Goal: Find specific page/section: Find specific page/section

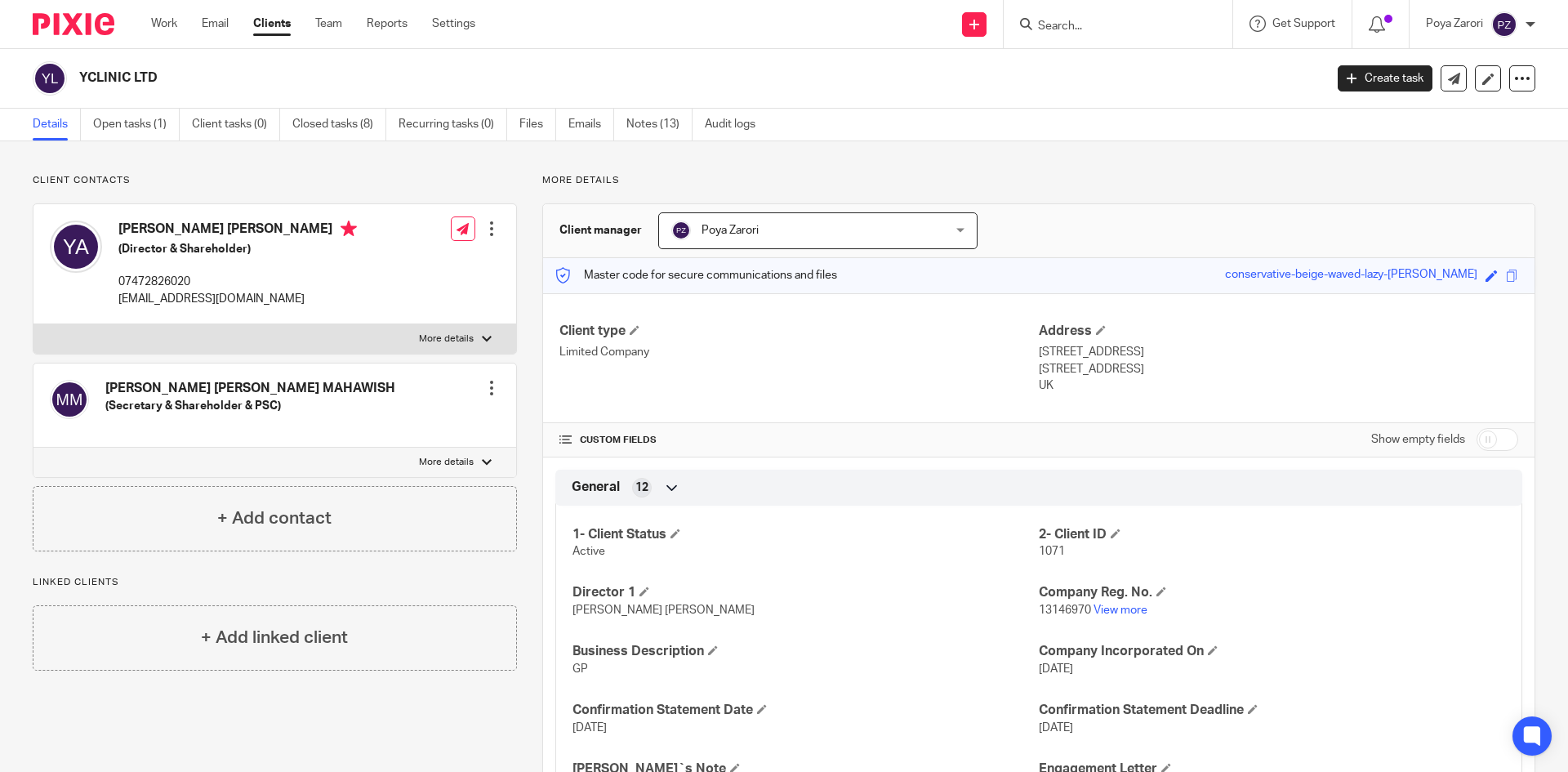
click at [1092, 33] on input "Search" at bounding box center [1110, 27] width 147 height 15
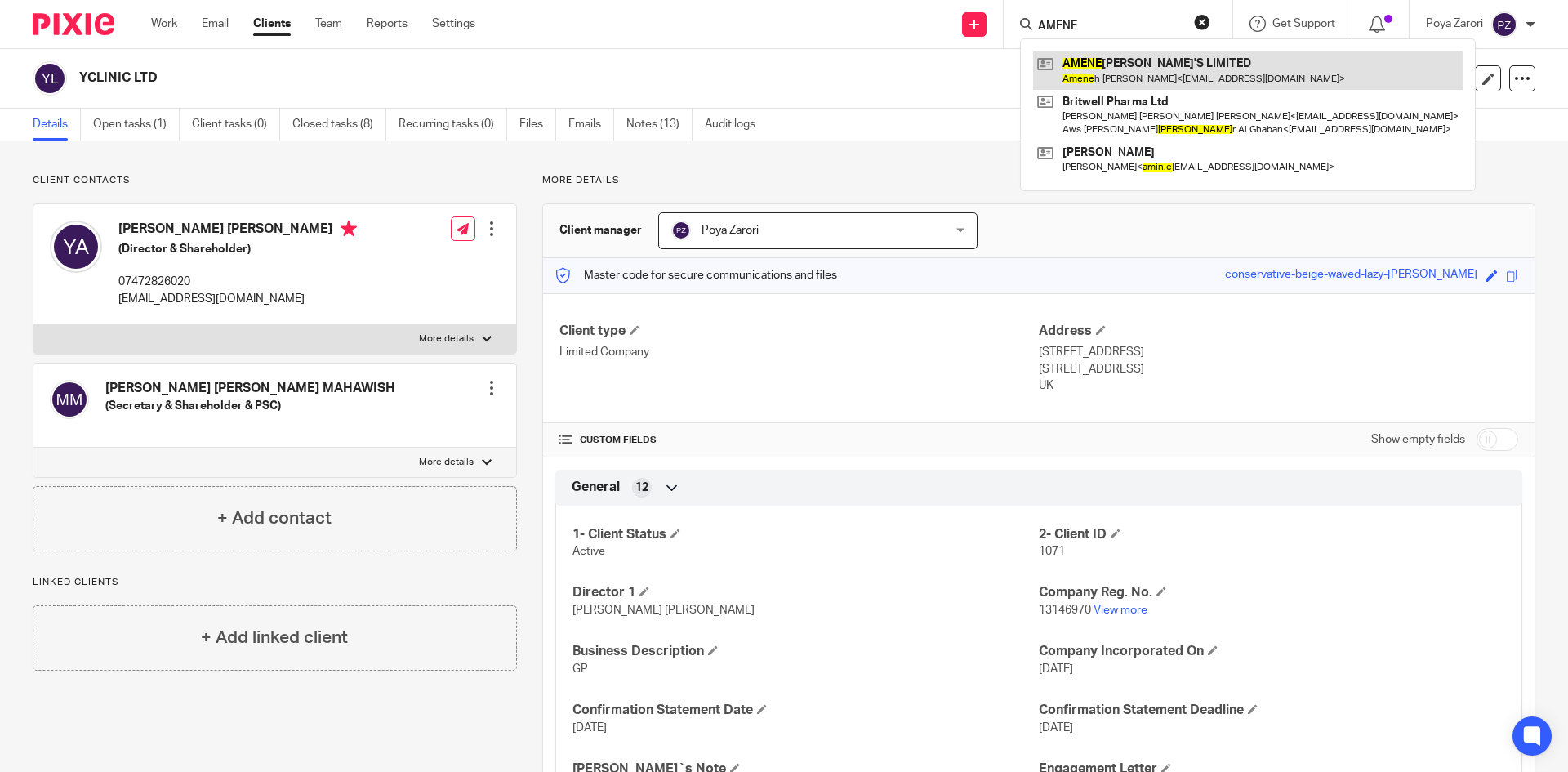
type input "AMENE"
click at [1131, 55] on link at bounding box center [1247, 70] width 430 height 37
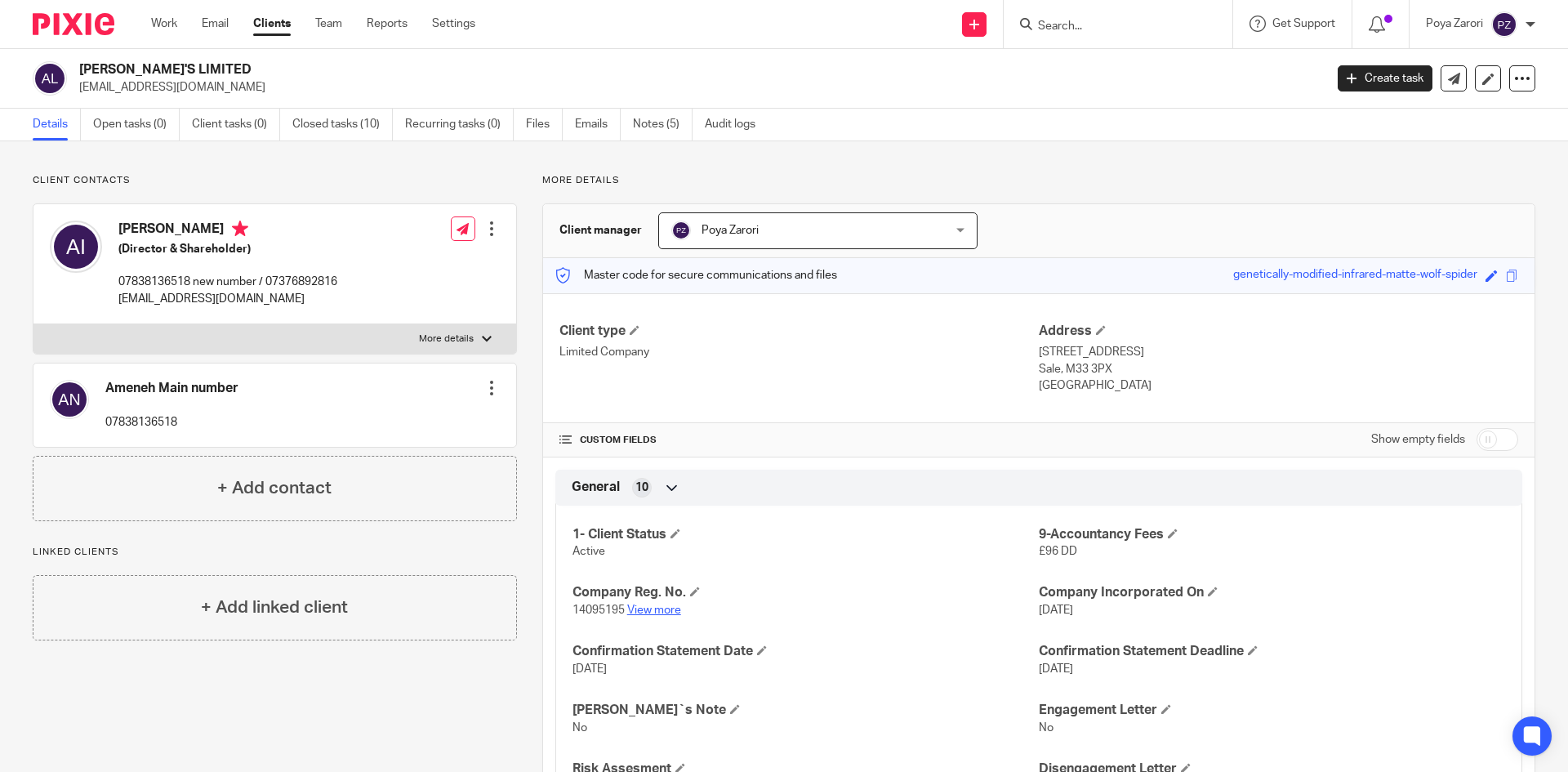
click at [661, 609] on link "View more" at bounding box center [654, 610] width 54 height 12
click at [1074, 25] on input "Search" at bounding box center [1110, 27] width 147 height 15
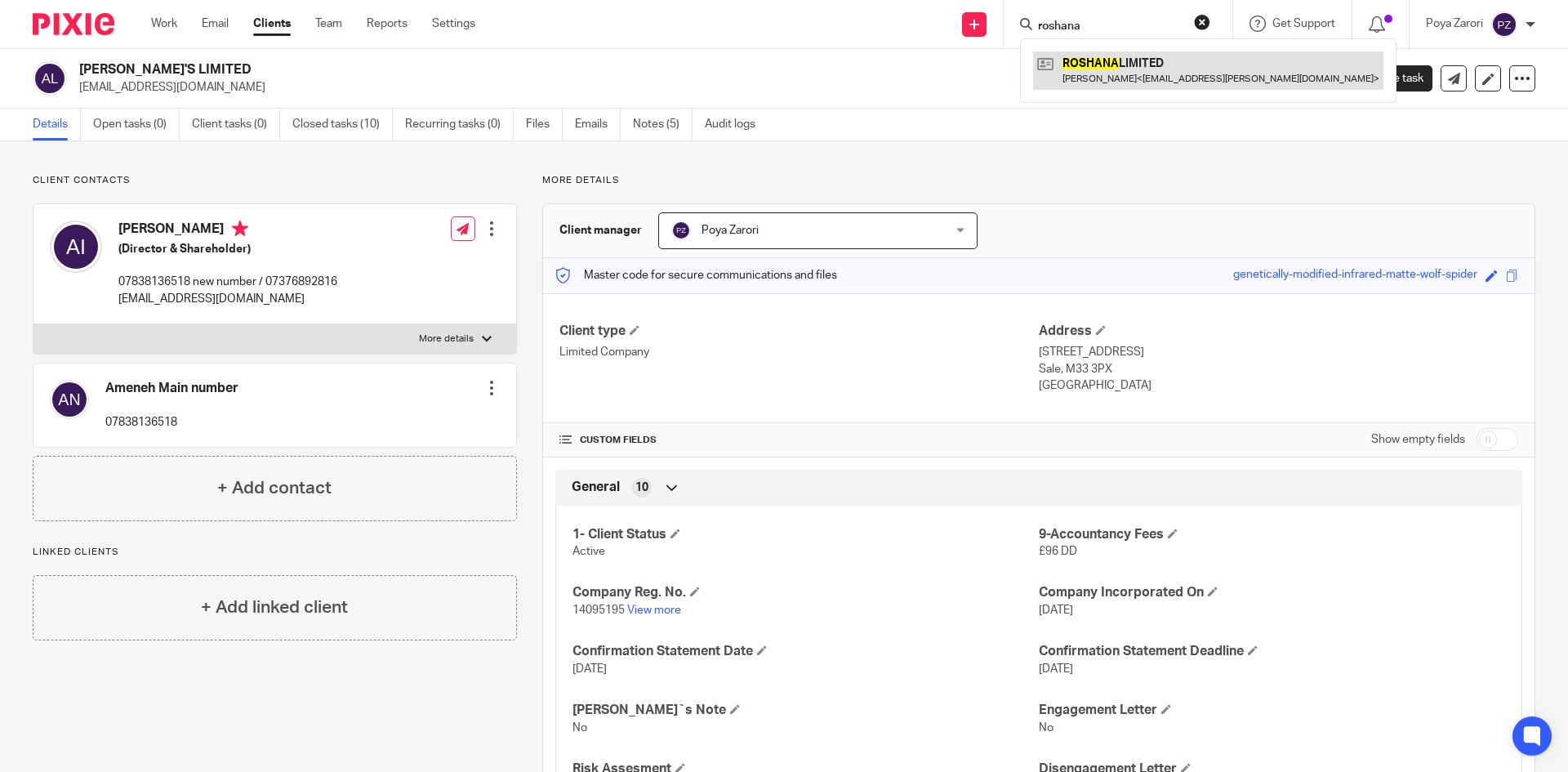
type input "roshana"
click at [1115, 73] on link at bounding box center [1208, 70] width 351 height 37
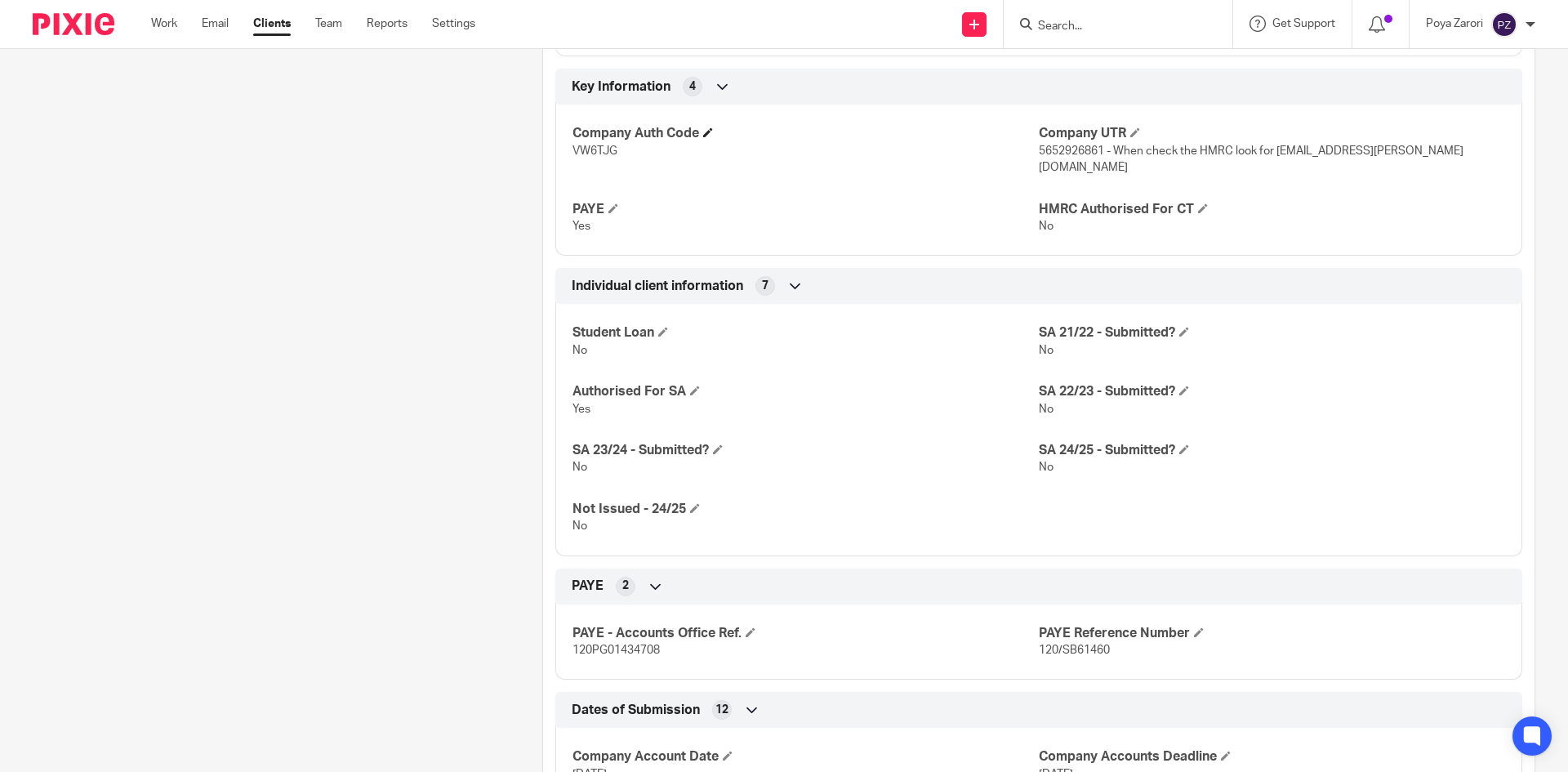
scroll to position [601, 0]
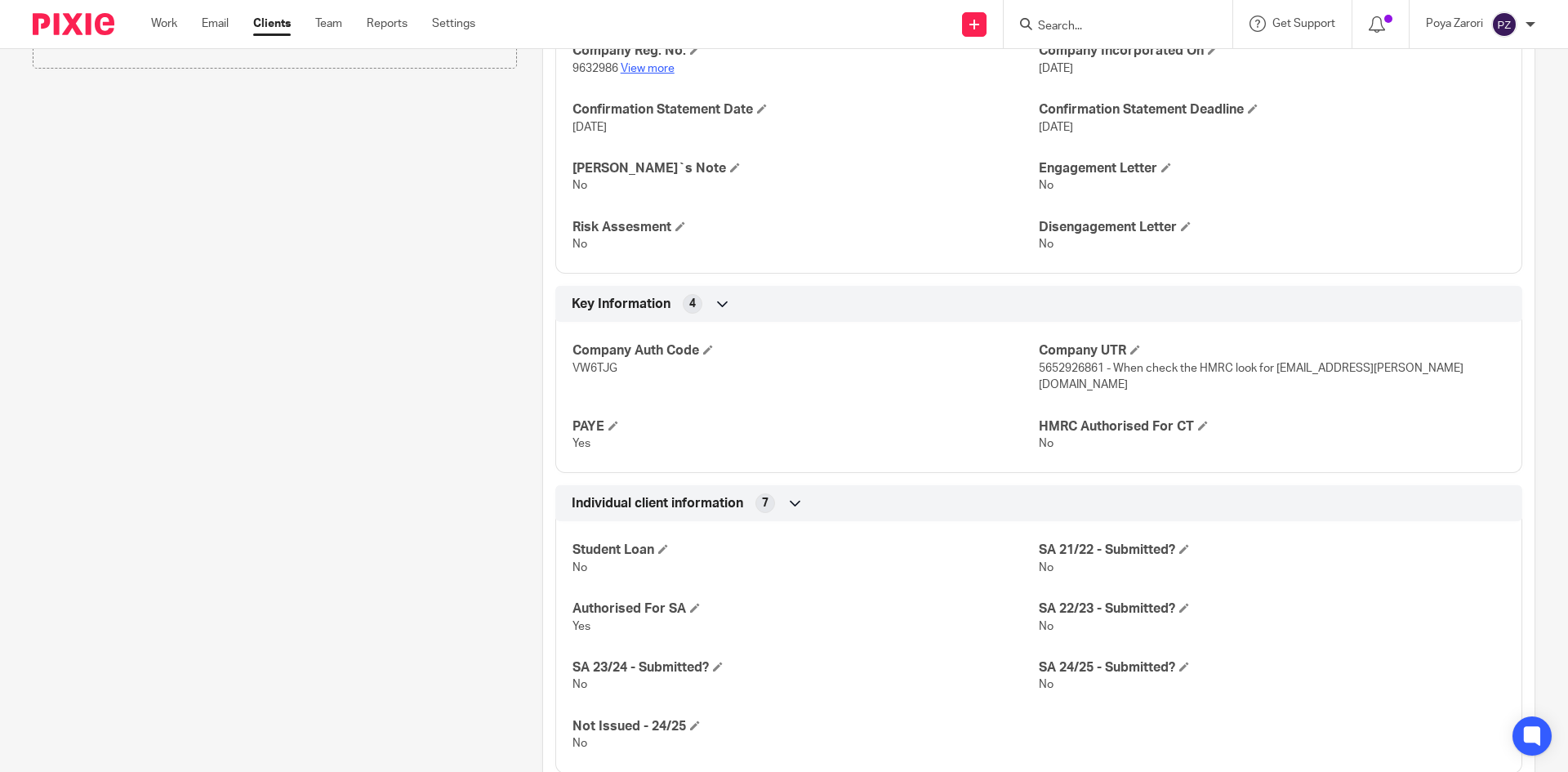
click at [658, 68] on link "View more" at bounding box center [648, 68] width 54 height 12
